Goal: Transaction & Acquisition: Subscribe to service/newsletter

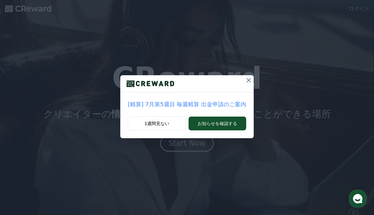
click at [246, 79] on icon at bounding box center [248, 80] width 4 height 4
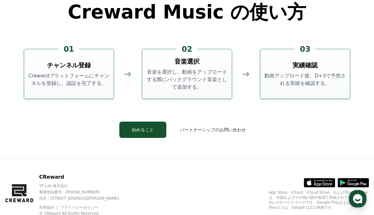
scroll to position [1690, 0]
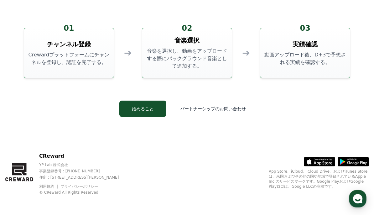
click at [313, 161] on icon at bounding box center [319, 161] width 31 height 9
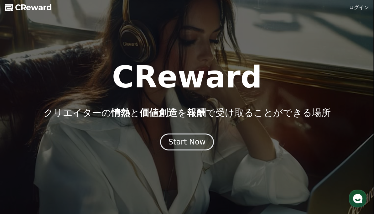
scroll to position [0, 0]
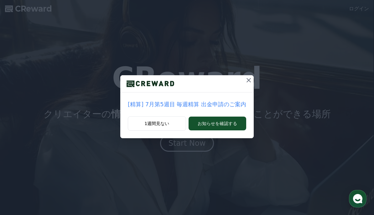
click at [245, 79] on icon at bounding box center [249, 80] width 8 height 8
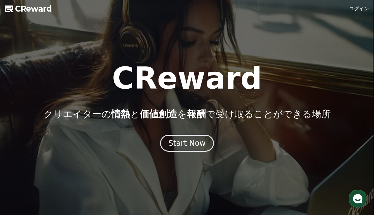
click at [200, 141] on div "Start Now" at bounding box center [186, 143] width 37 height 10
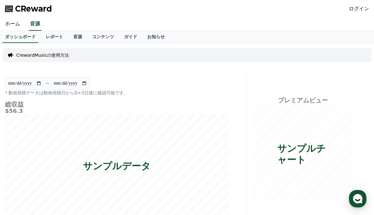
click at [79, 33] on link "音源" at bounding box center [77, 37] width 19 height 12
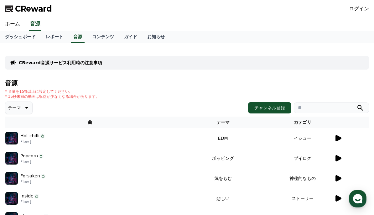
click at [339, 138] on icon at bounding box center [338, 138] width 6 height 6
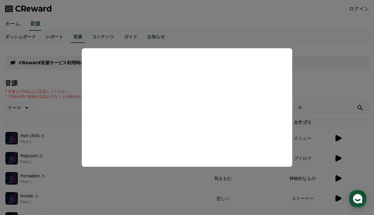
click at [226, 189] on button "close modal" at bounding box center [187, 107] width 374 height 215
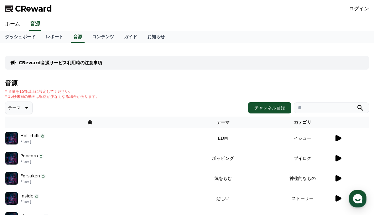
click at [174, 142] on div "Hot chilli Flow J" at bounding box center [89, 138] width 169 height 13
click at [355, 8] on link "ログイン" at bounding box center [359, 9] width 20 height 8
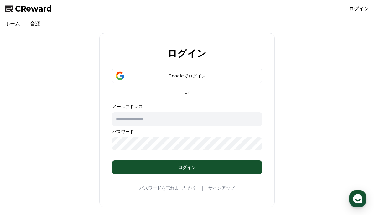
click at [244, 77] on div "Googleでログイン" at bounding box center [187, 76] width 132 height 6
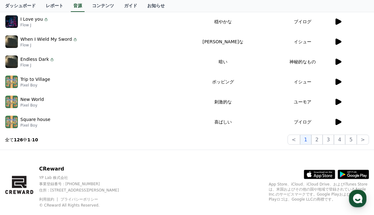
scroll to position [209, 0]
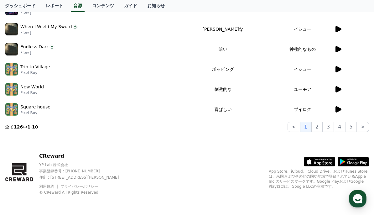
click at [320, 161] on icon at bounding box center [319, 161] width 31 height 9
click at [322, 158] on icon at bounding box center [326, 161] width 17 height 9
